Goal: Check status

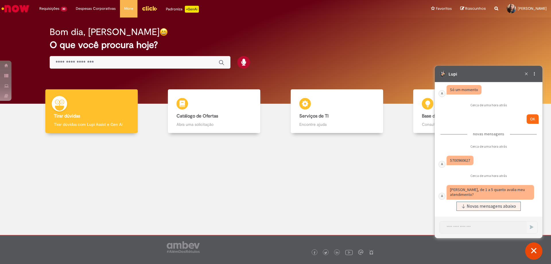
scroll to position [2085, 0]
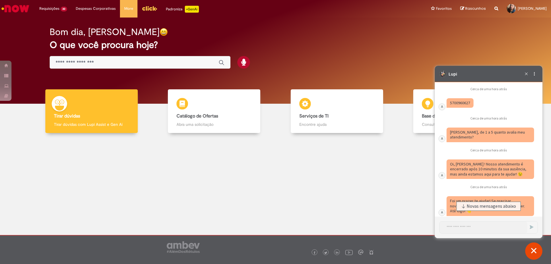
drag, startPoint x: 470, startPoint y: 135, endPoint x: 451, endPoint y: 138, distance: 20.0
click at [451, 108] on div "Caixa de diálogo de bate-papo" at bounding box center [460, 103] width 27 height 10
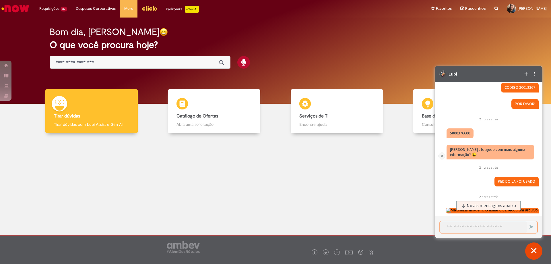
scroll to position [1654, 0]
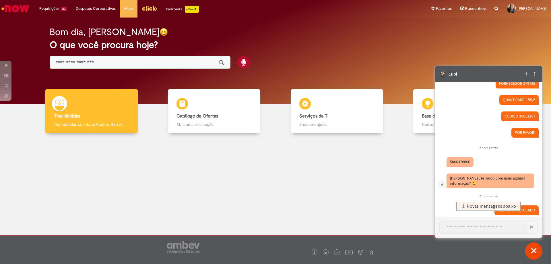
click at [528, 119] on fragment "CODIGO 30012367" at bounding box center [520, 115] width 31 height 5
drag, startPoint x: 531, startPoint y: 121, endPoint x: 516, endPoint y: 122, distance: 15.5
click at [516, 119] on fragment "CODIGO 30012367" at bounding box center [520, 115] width 31 height 5
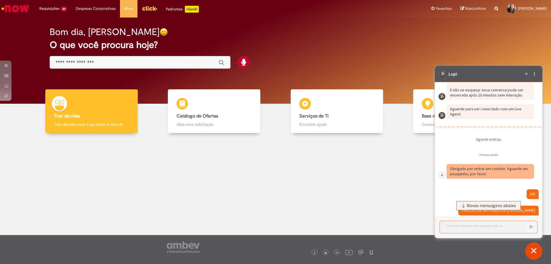
scroll to position [1425, 0]
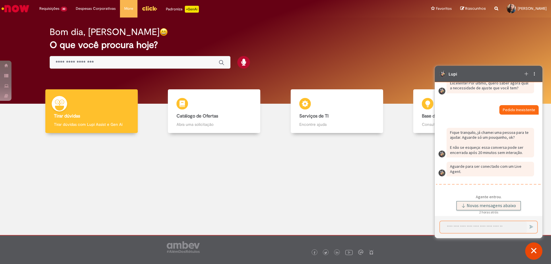
click at [488, 204] on span "Novas mensagens abaixo" at bounding box center [491, 206] width 49 height 4
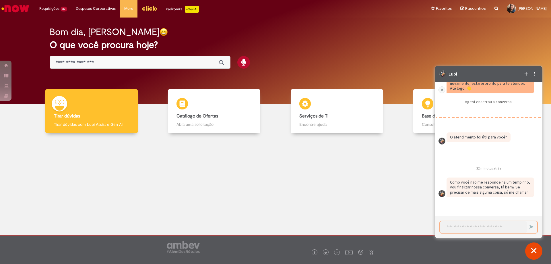
scroll to position [2236, 0]
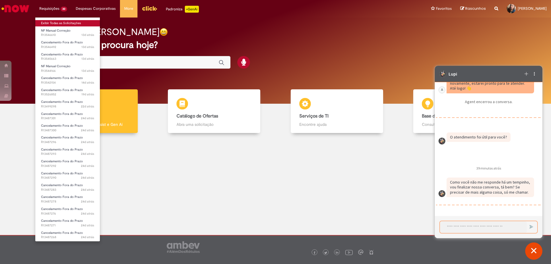
click at [57, 22] on link "Exibir Todas as Solicitações" at bounding box center [67, 23] width 65 height 6
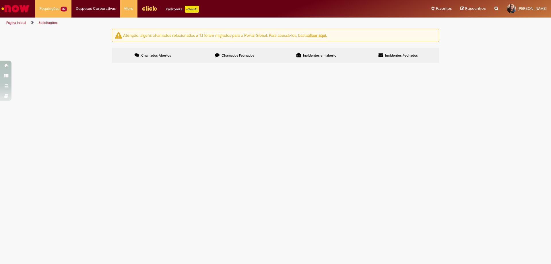
click at [0, 0] on span "Favor cancelar nota 1101866 e todos seus movimentos" at bounding box center [0, 0] width 0 height 0
click at [0, 0] on span "R13487296" at bounding box center [0, 0] width 0 height 0
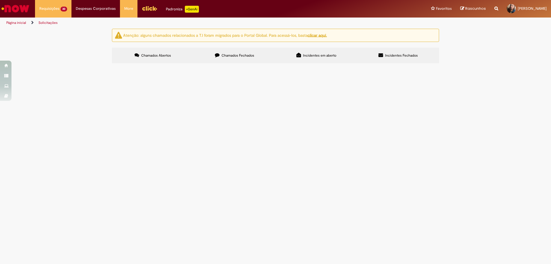
click at [0, 0] on span "R13487296" at bounding box center [0, 0] width 0 height 0
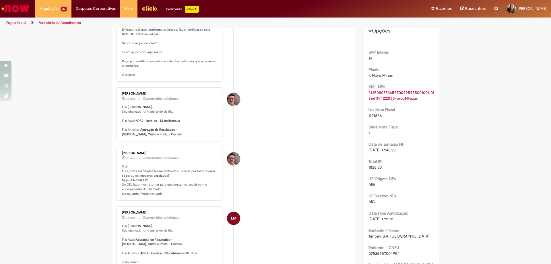
scroll to position [57, 0]
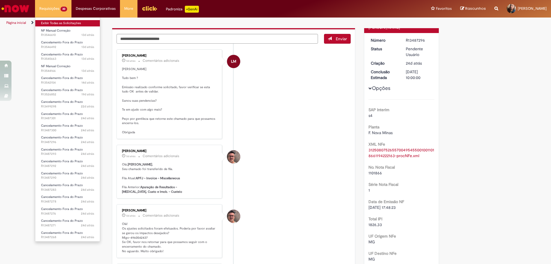
click at [60, 24] on link "Exibir Todas as Solicitações" at bounding box center [67, 23] width 65 height 6
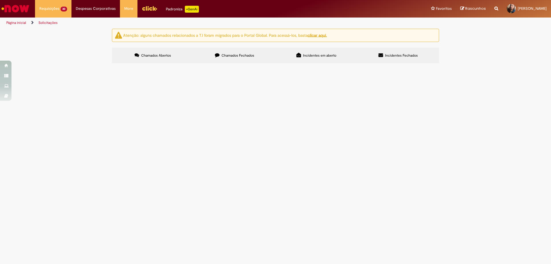
scroll to position [14, 0]
click at [0, 0] on span "Em Validação" at bounding box center [0, 0] width 0 height 0
click at [0, 0] on span "R13545663" at bounding box center [0, 0] width 0 height 0
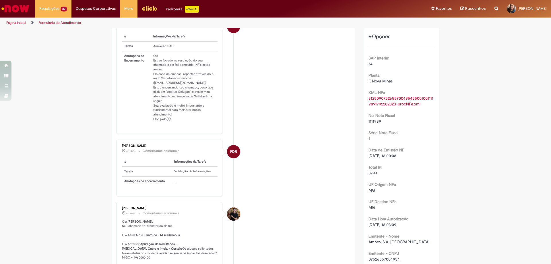
scroll to position [57, 0]
